Goal: Transaction & Acquisition: Purchase product/service

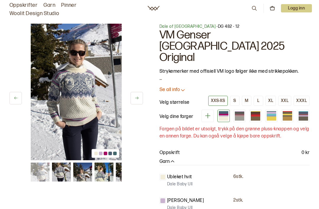
click at [135, 99] on icon at bounding box center [137, 98] width 4 height 4
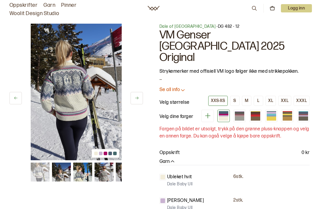
click at [141, 99] on button at bounding box center [137, 98] width 12 height 12
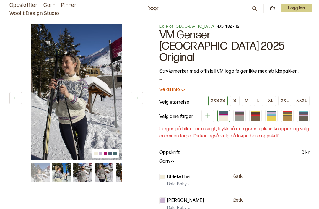
click at [140, 97] on button at bounding box center [137, 98] width 12 height 12
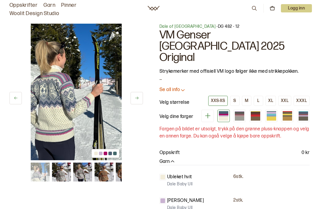
click at [138, 97] on icon at bounding box center [137, 98] width 4 height 4
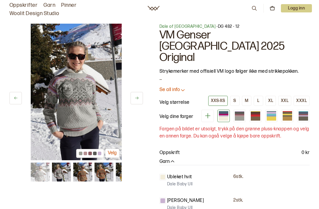
click at [136, 97] on icon at bounding box center [137, 98] width 4 height 4
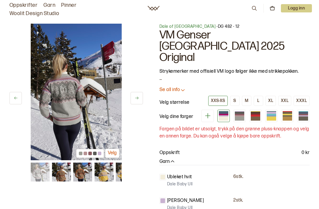
click at [136, 99] on icon at bounding box center [136, 98] width 3 height 3
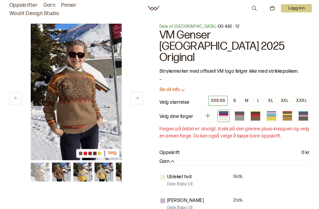
click at [138, 97] on icon at bounding box center [137, 98] width 4 height 4
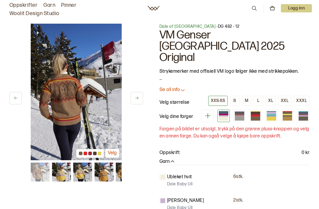
click at [137, 96] on button at bounding box center [137, 98] width 12 height 12
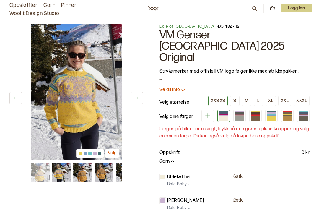
click at [139, 94] on button at bounding box center [137, 98] width 12 height 12
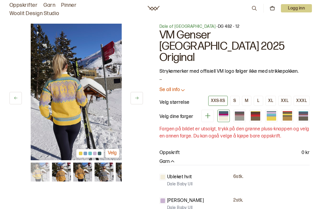
click at [132, 101] on button at bounding box center [137, 98] width 12 height 12
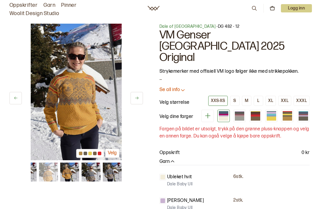
click at [139, 96] on button at bounding box center [137, 98] width 12 height 12
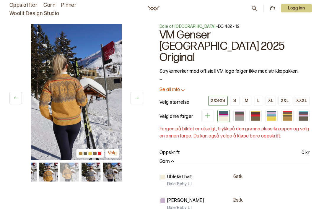
click at [136, 99] on icon at bounding box center [137, 98] width 4 height 4
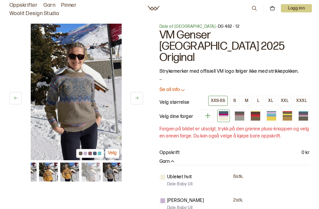
click at [137, 97] on icon at bounding box center [137, 98] width 4 height 4
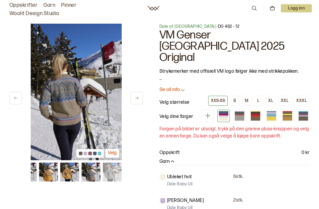
click at [138, 97] on icon at bounding box center [137, 98] width 4 height 4
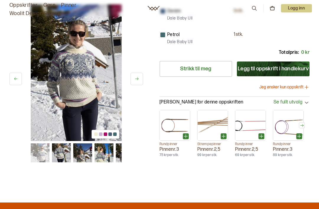
scroll to position [241, 0]
